Goal: Task Accomplishment & Management: Use online tool/utility

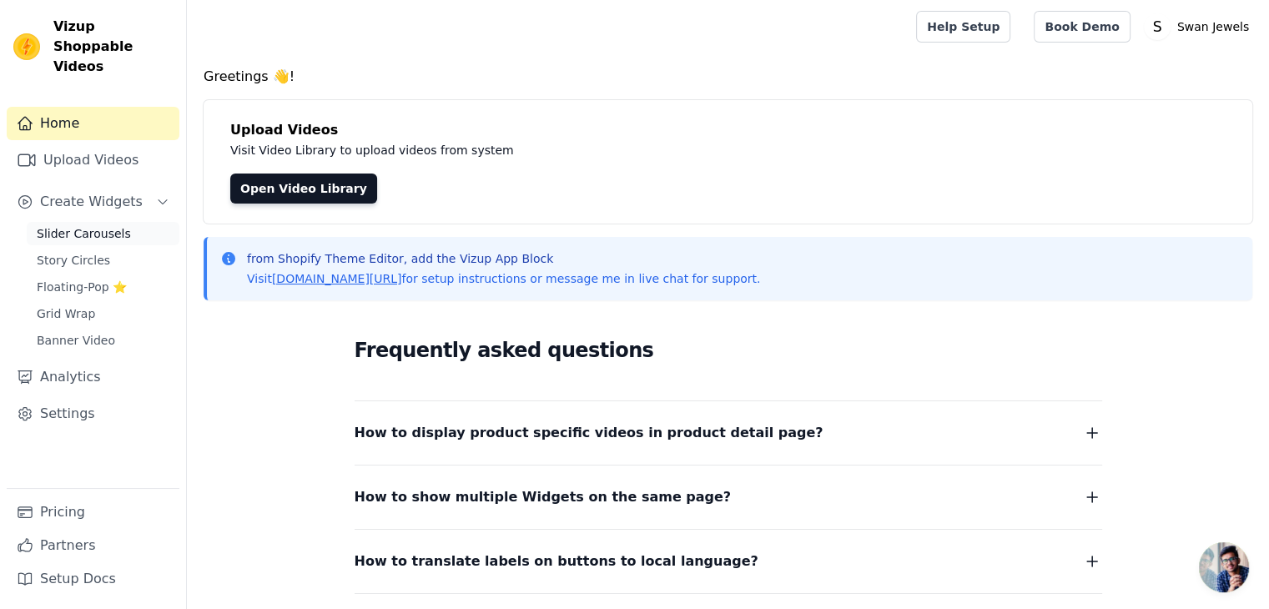
click at [99, 225] on span "Slider Carousels" at bounding box center [84, 233] width 94 height 17
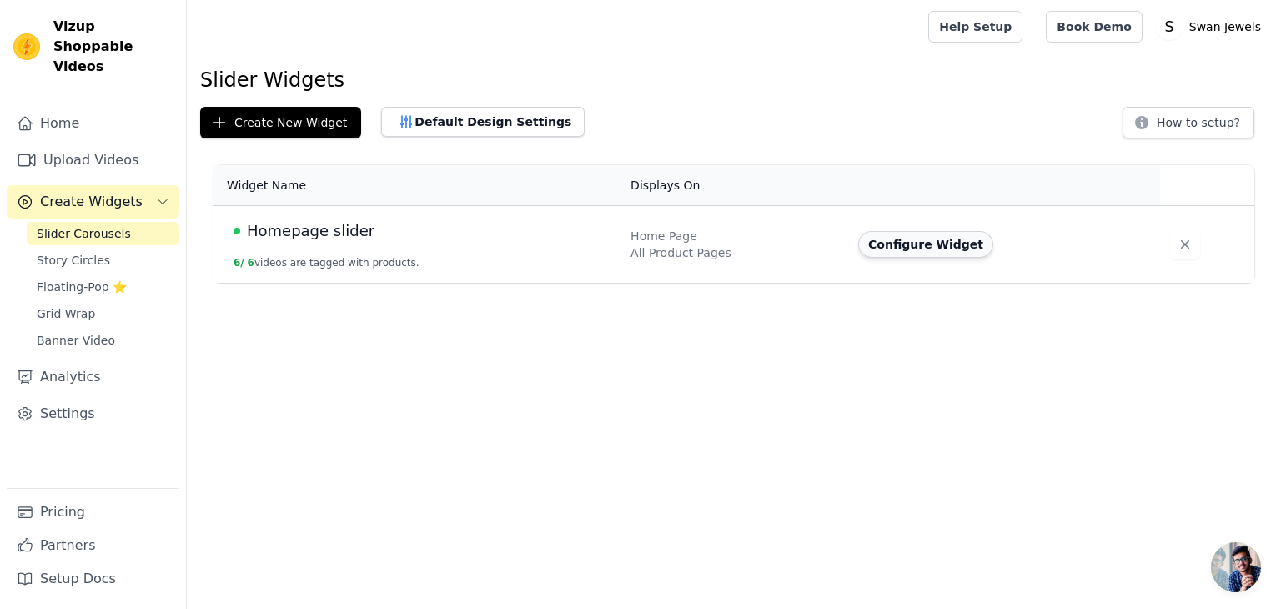
click at [924, 241] on button "Configure Widget" at bounding box center [925, 244] width 135 height 27
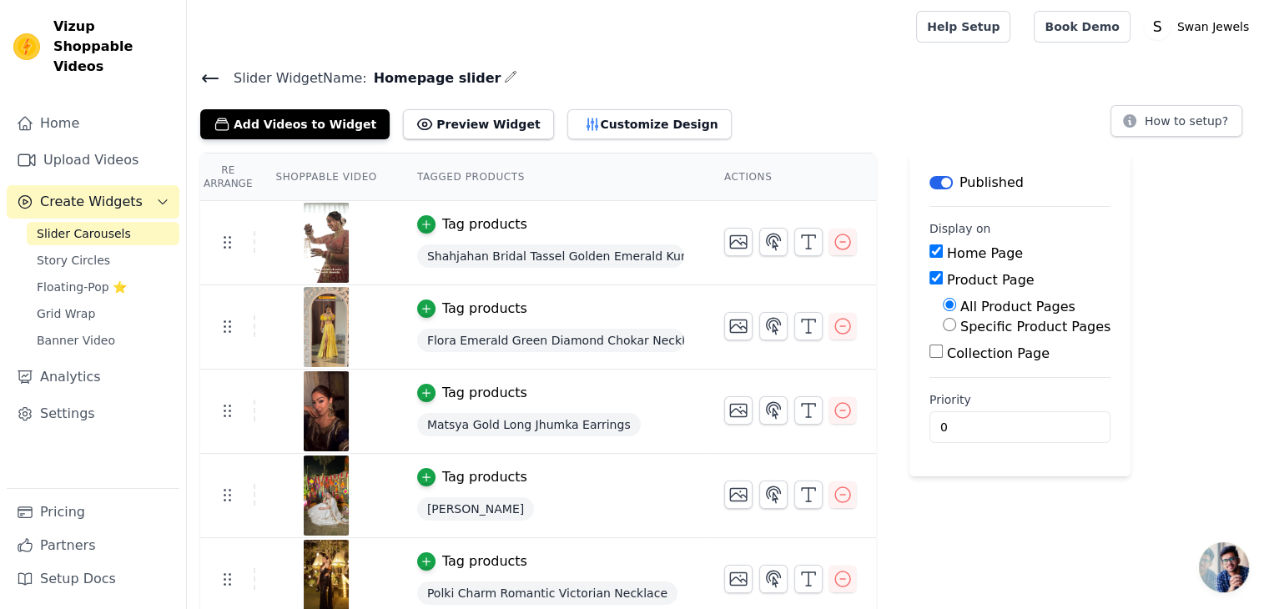
click at [929, 283] on input "Product Page" at bounding box center [935, 277] width 13 height 13
checkbox input "false"
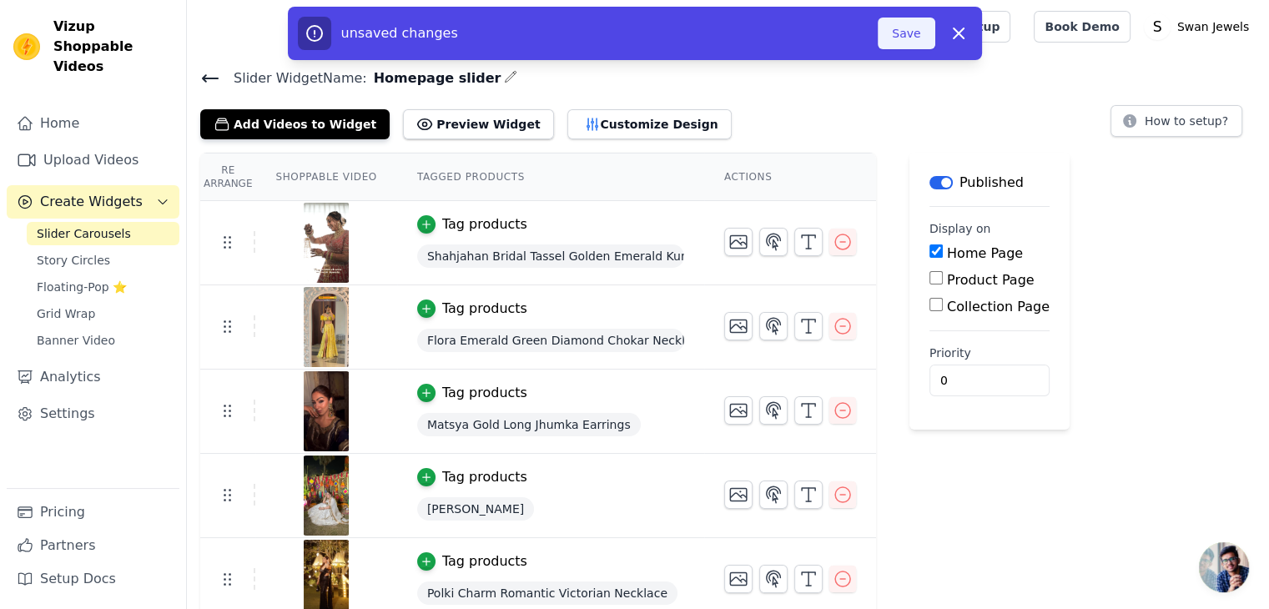
click at [902, 37] on button "Save" at bounding box center [905, 34] width 57 height 32
